Goal: Task Accomplishment & Management: Complete application form

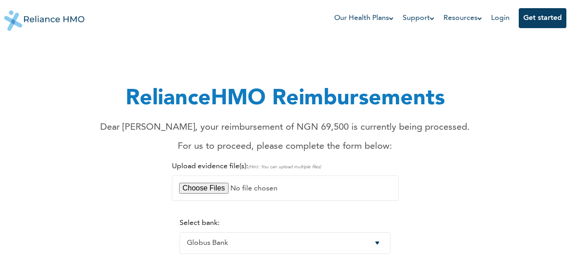
select select "26"
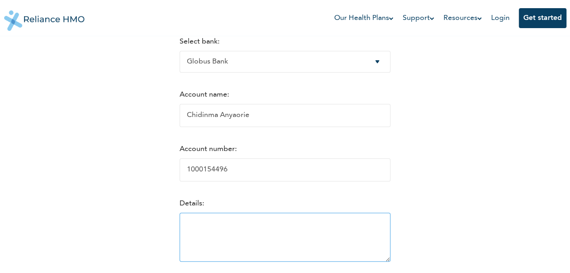
type input "1000154496"
click at [229, 232] on textarea at bounding box center [285, 237] width 211 height 49
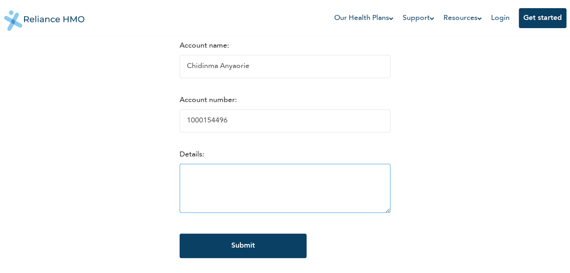
scroll to position [227, 0]
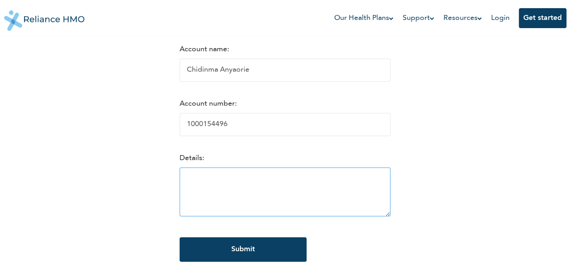
click at [203, 193] on textarea at bounding box center [285, 191] width 211 height 49
click at [202, 193] on textarea at bounding box center [285, 191] width 211 height 49
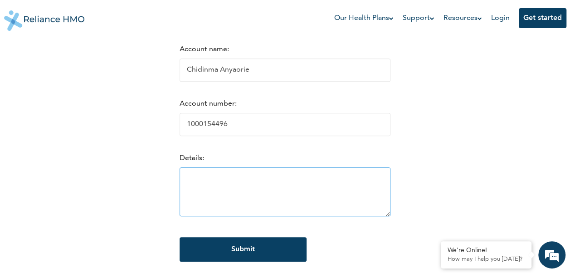
click at [240, 185] on textarea at bounding box center [285, 191] width 211 height 49
type textarea "d"
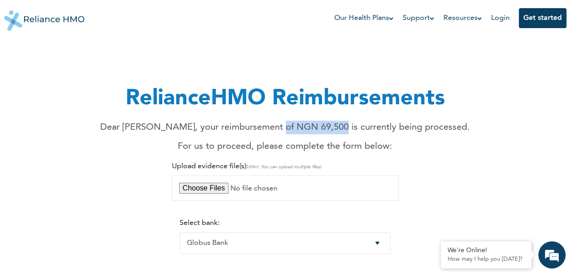
drag, startPoint x: 205, startPoint y: 127, endPoint x: 268, endPoint y: 125, distance: 62.6
click at [268, 125] on p "Dear [PERSON_NAME], your reimbursement of NGN 69,500 is currently being process…" at bounding box center [285, 128] width 370 height 14
copy p "reimbursement"
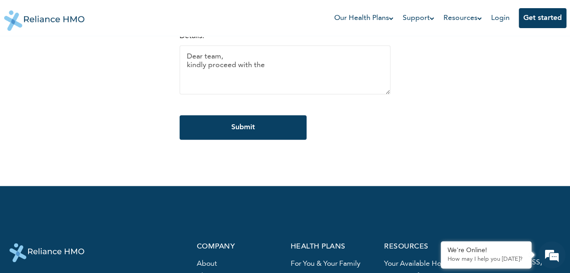
scroll to position [363, 0]
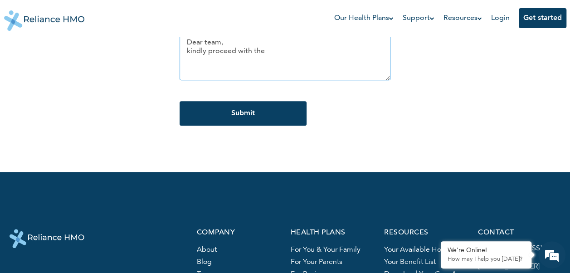
click at [281, 59] on textarea "Dear team, kindly proceed with the" at bounding box center [285, 55] width 211 height 49
paste textarea "reimbursement"
drag, startPoint x: 183, startPoint y: 77, endPoint x: 195, endPoint y: 77, distance: 11.8
click at [185, 77] on textarea "Dear team, kindly proceed with the reimbursement and refer to mail trail for fu…" at bounding box center [285, 55] width 211 height 49
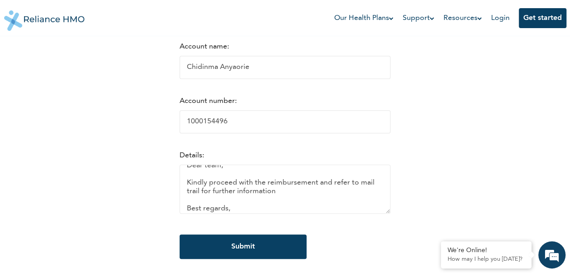
scroll to position [227, 0]
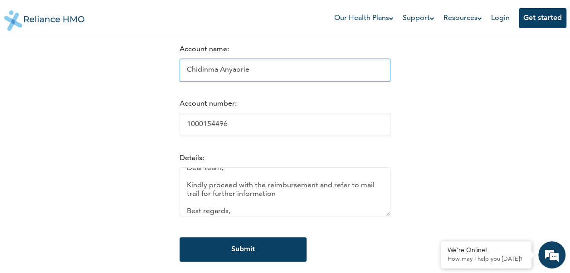
type textarea "Dear team, Kindly proceed with the reimbursement and refer to mail trail for fu…"
click at [244, 73] on input "Chidinma Anyaorie" at bounding box center [285, 70] width 211 height 23
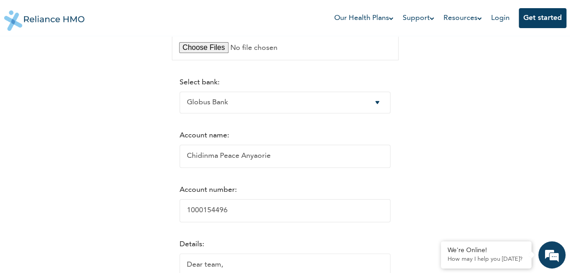
scroll to position [408, 0]
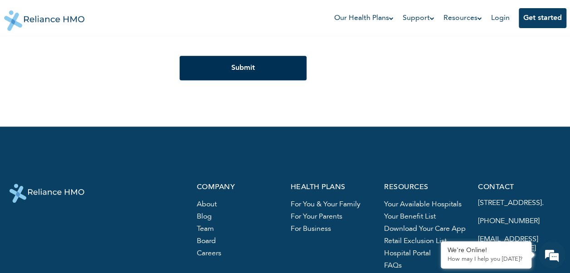
type input "Chidinma Peace Anyaorie"
click at [220, 73] on input "Submit" at bounding box center [243, 68] width 127 height 24
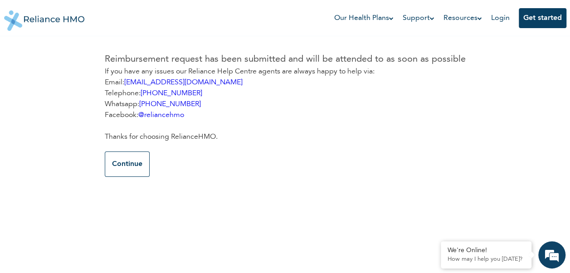
scroll to position [0, 0]
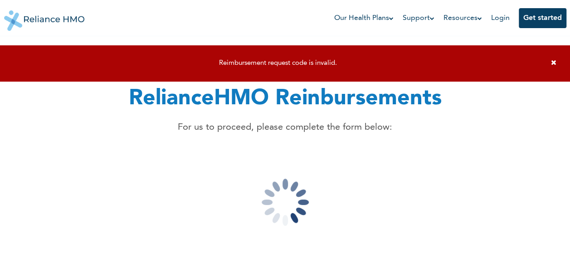
click at [552, 63] on icon at bounding box center [553, 62] width 5 height 7
